Goal: Communication & Community: Answer question/provide support

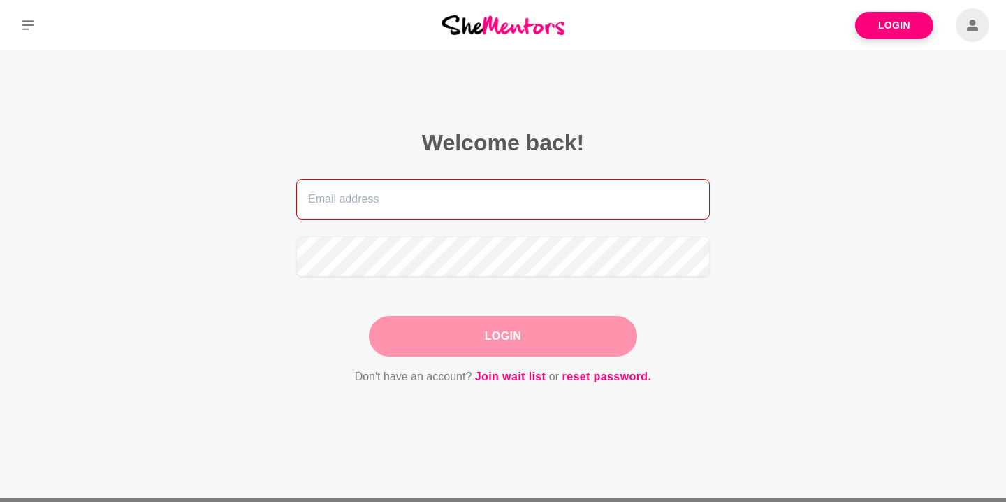
type input "[PERSON_NAME][EMAIL_ADDRESS][DOMAIN_NAME]"
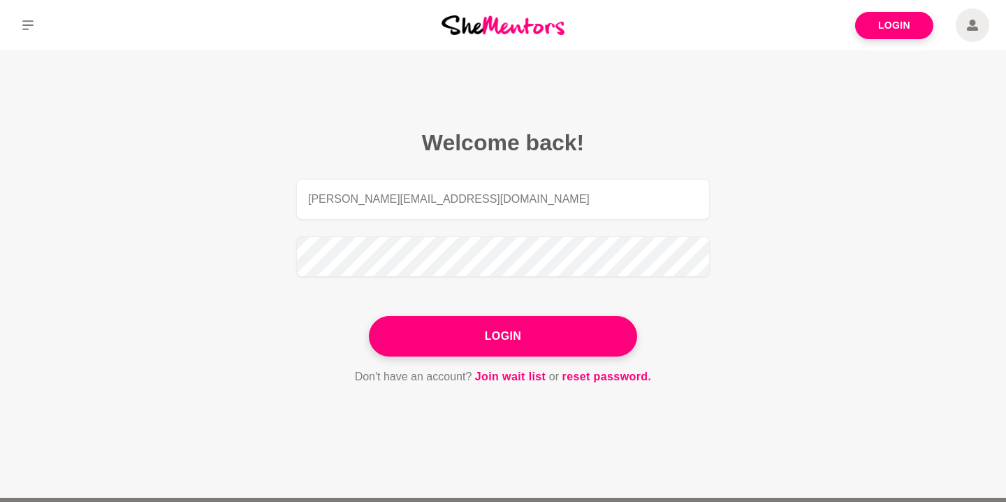
click at [513, 337] on div "Login" at bounding box center [503, 336] width 268 height 41
click at [513, 337] on button "Login" at bounding box center [503, 336] width 268 height 41
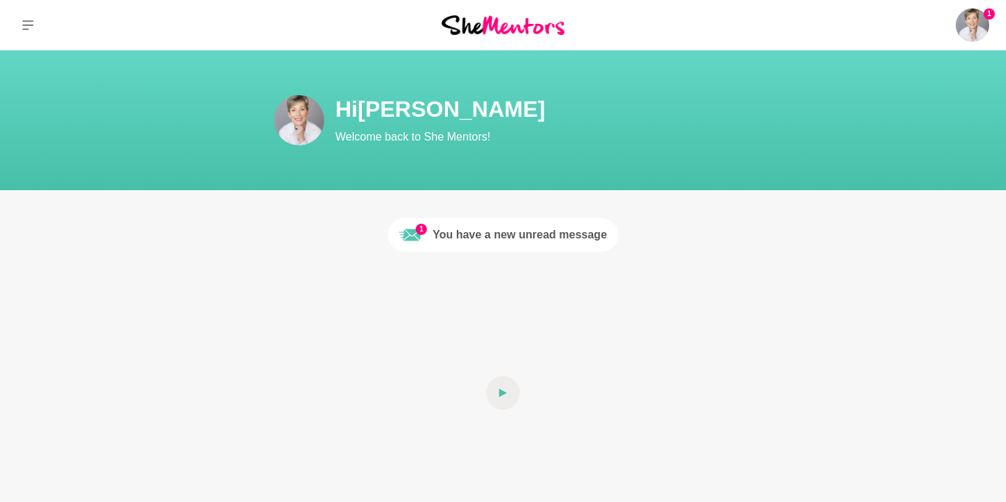
click at [502, 237] on div "You have a new unread message" at bounding box center [520, 234] width 175 height 17
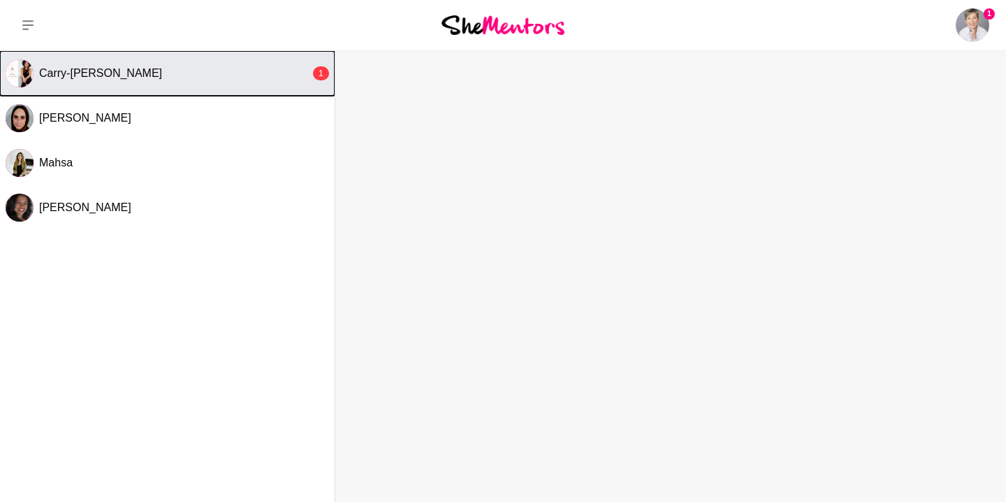
click at [192, 74] on div "Carry-[PERSON_NAME]" at bounding box center [174, 73] width 271 height 14
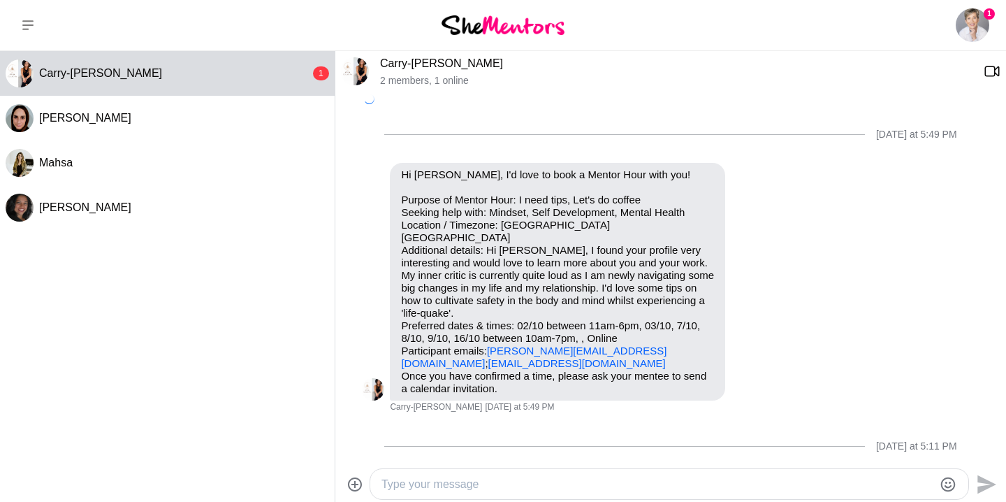
scroll to position [236, 0]
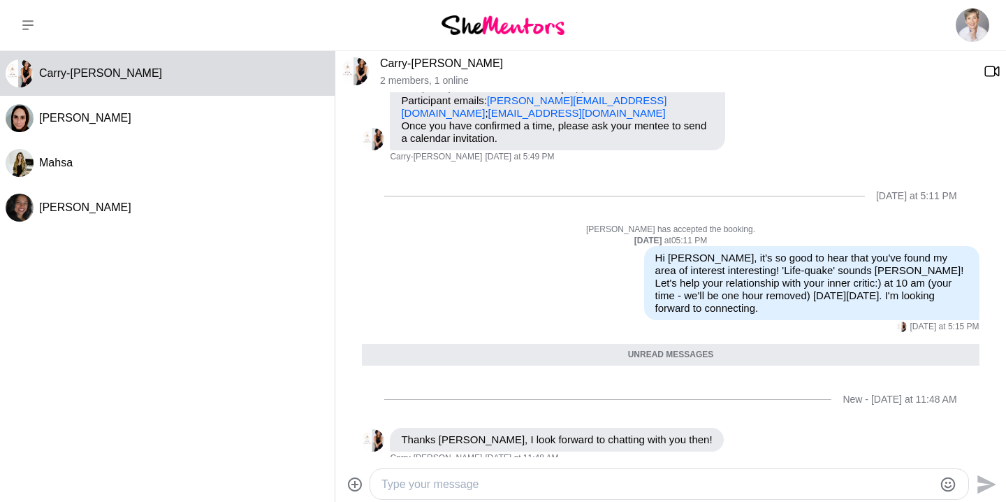
click at [488, 482] on textarea "Type your message" at bounding box center [658, 484] width 552 height 17
type textarea "G"
click at [672, 485] on textarea "Wonderful! I've put our meeting in the diary. See you then!" at bounding box center [658, 484] width 552 height 17
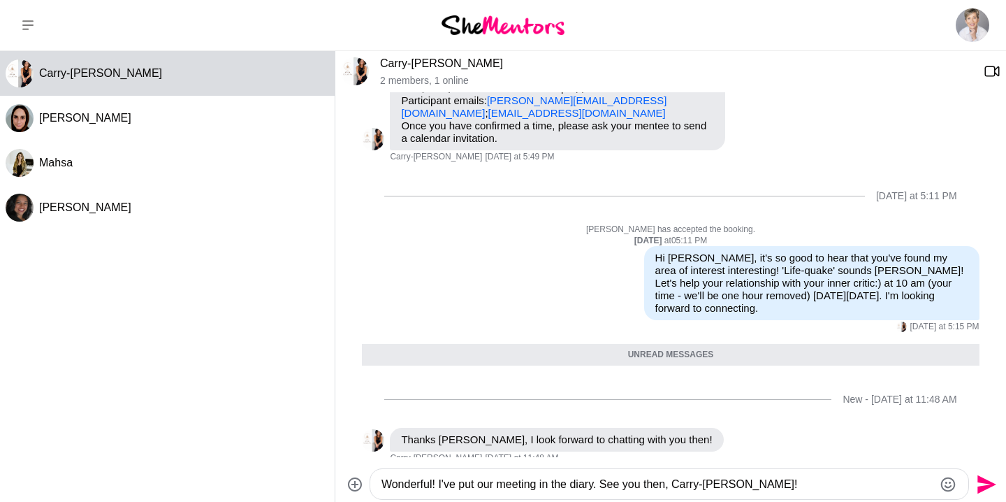
click at [758, 483] on textarea "Wonderful! I've put our meeting in the diary. See you then, Carry-[PERSON_NAME]!" at bounding box center [658, 484] width 552 height 17
type textarea "Wonderful! I've put our meeting in the diary. See you then, Carry-[PERSON_NAME]!"
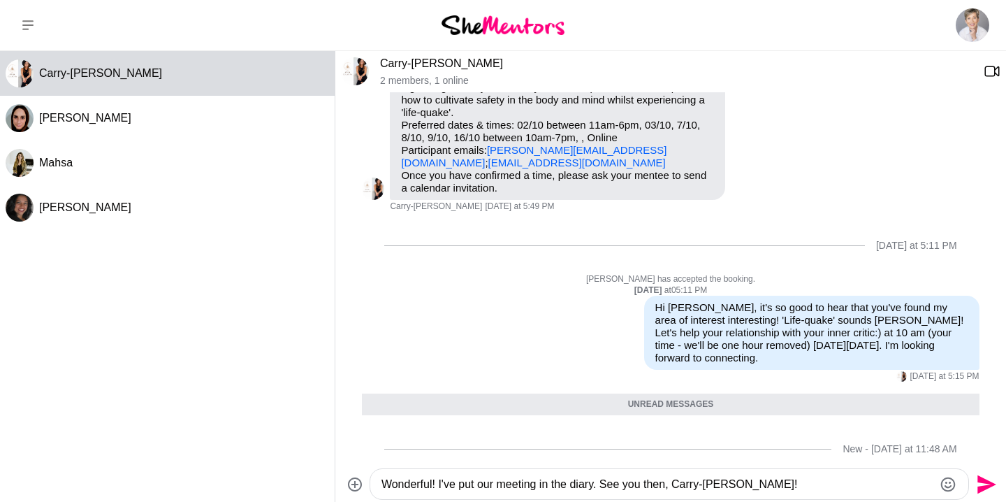
scroll to position [156, 0]
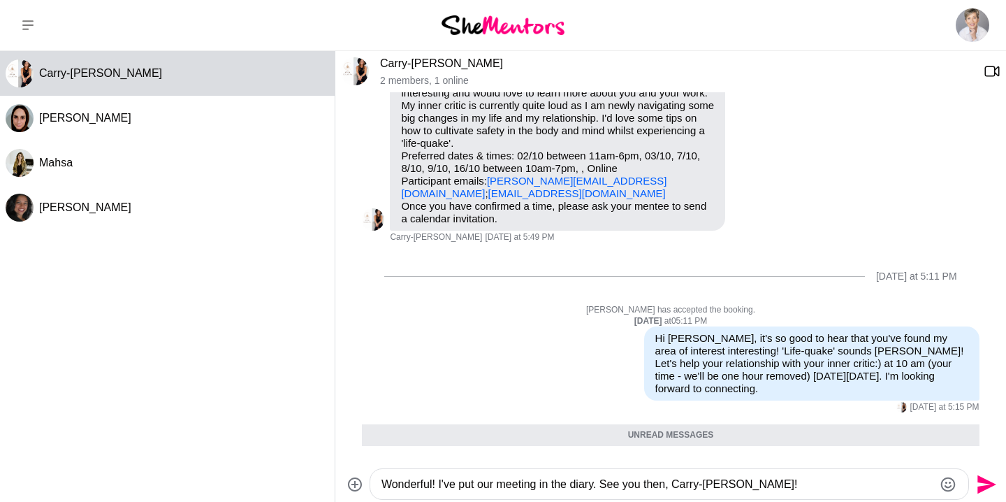
click at [500, 187] on link "[EMAIL_ADDRESS][DOMAIN_NAME]" at bounding box center [577, 193] width 178 height 12
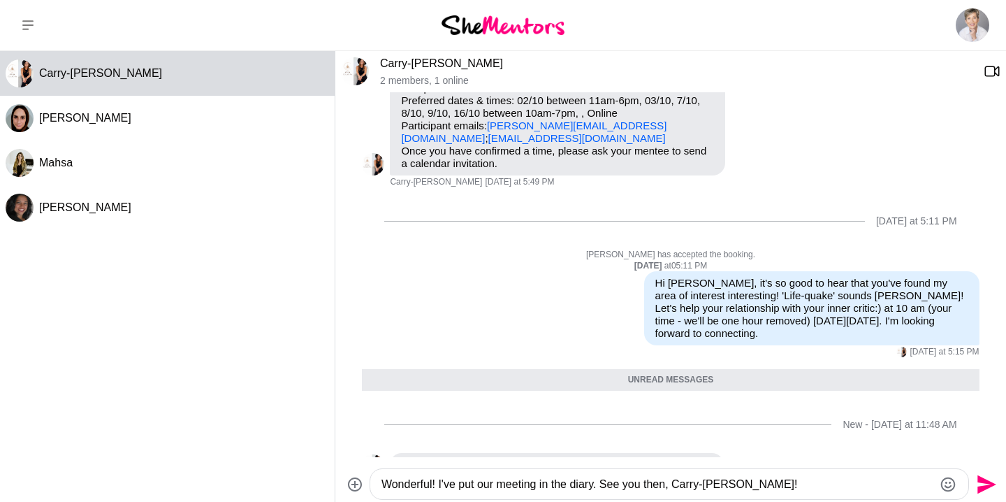
scroll to position [221, 0]
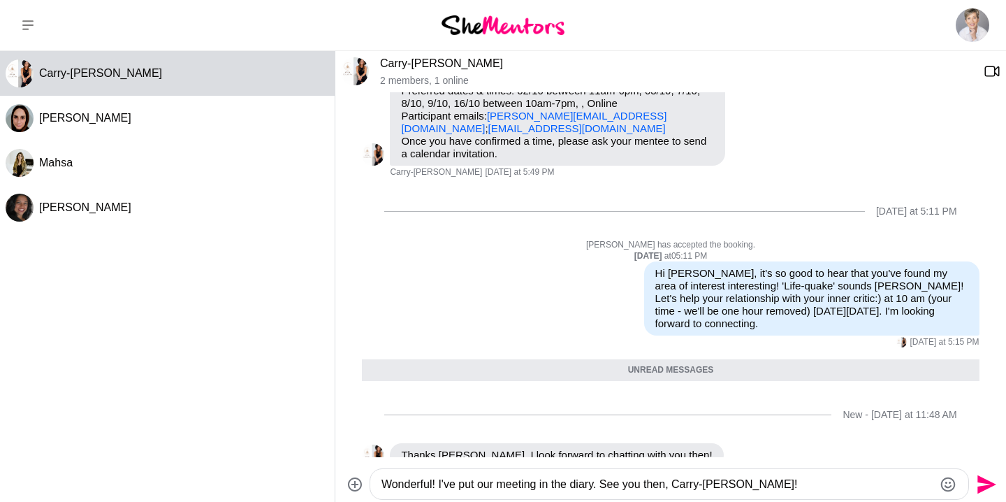
click at [760, 487] on textarea "Wonderful! I've put our meeting in the diary. See you then, Carry-[PERSON_NAME]!" at bounding box center [658, 484] width 552 height 17
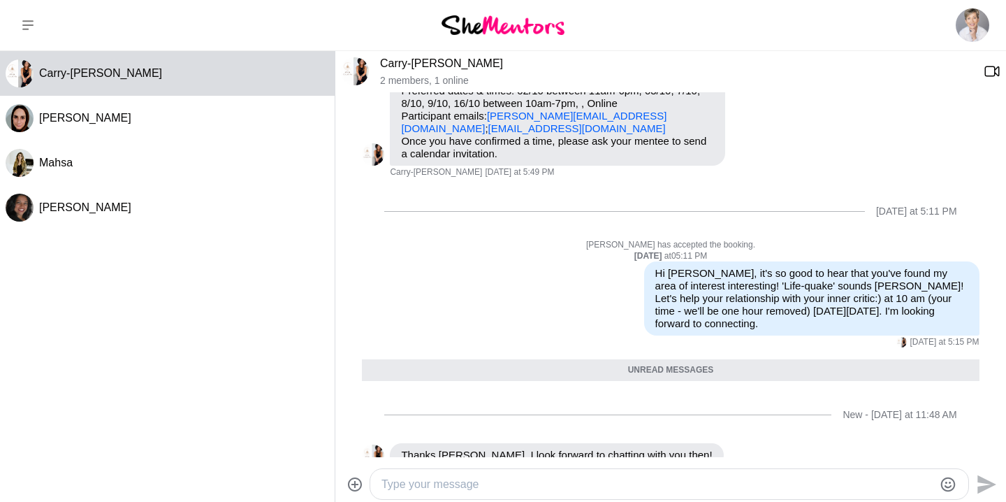
scroll to position [347, 0]
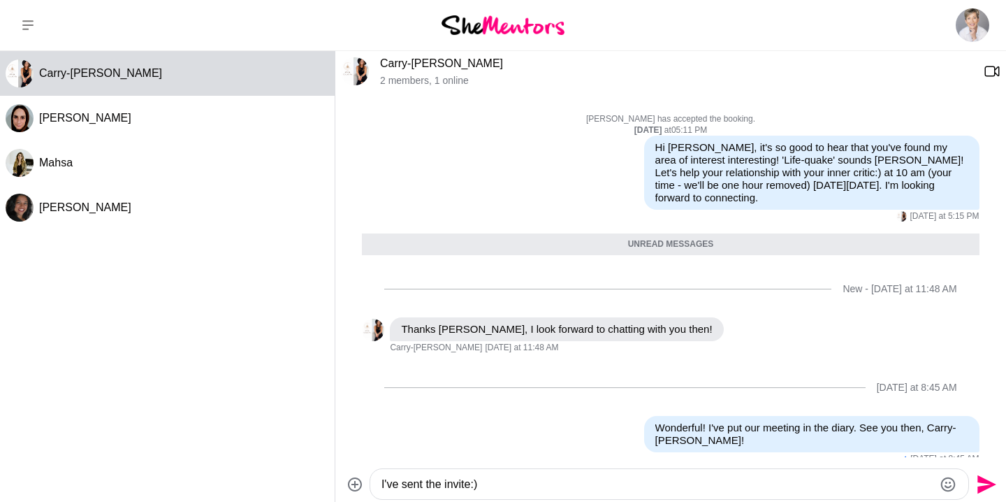
type textarea "I've sent the invite:)"
click at [986, 487] on icon "Send" at bounding box center [987, 483] width 19 height 19
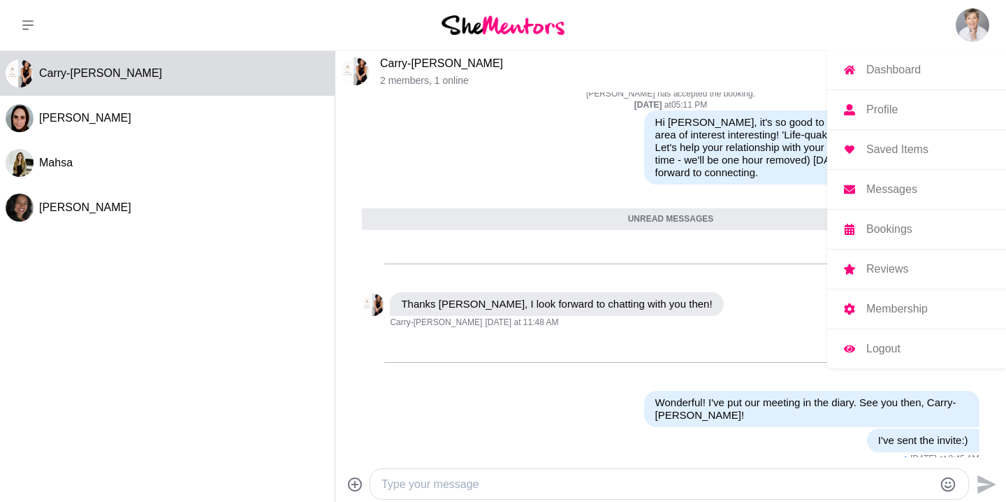
click at [879, 352] on p "Logout" at bounding box center [884, 348] width 34 height 11
